Goal: Use online tool/utility: Utilize a website feature to perform a specific function

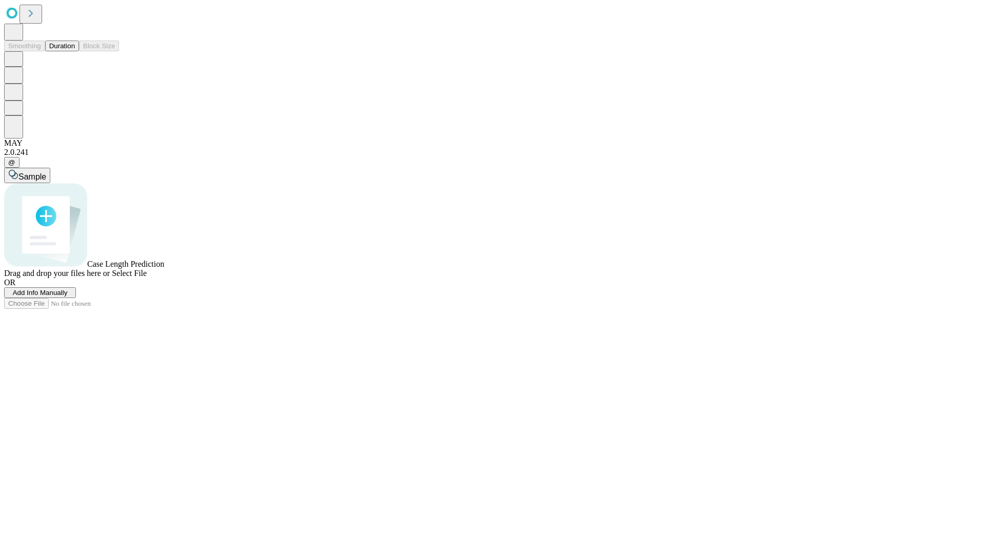
click at [75, 51] on button "Duration" at bounding box center [62, 46] width 34 height 11
click at [46, 172] on span "Sample" at bounding box center [32, 176] width 28 height 9
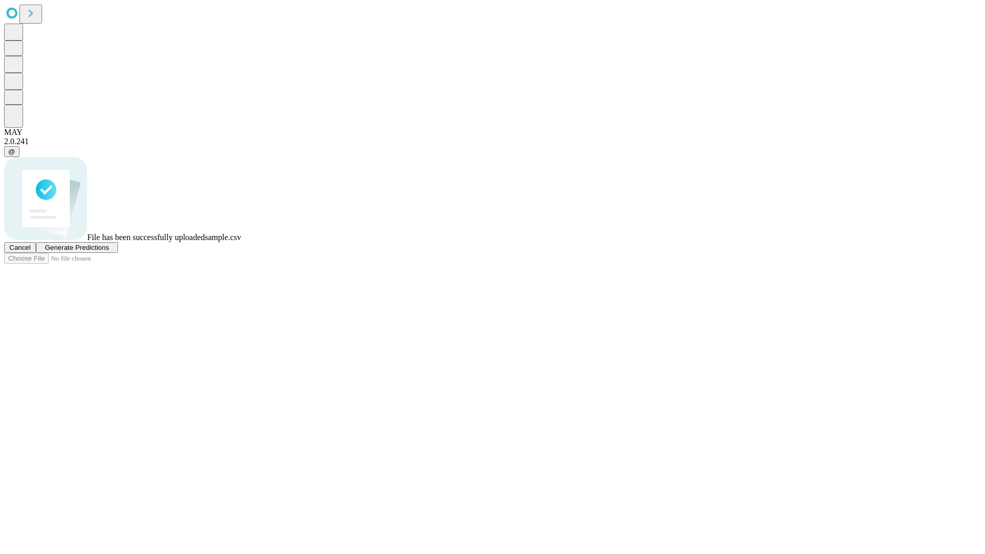
click at [109, 252] on span "Generate Predictions" at bounding box center [77, 248] width 64 height 8
